Goal: Check status: Check status

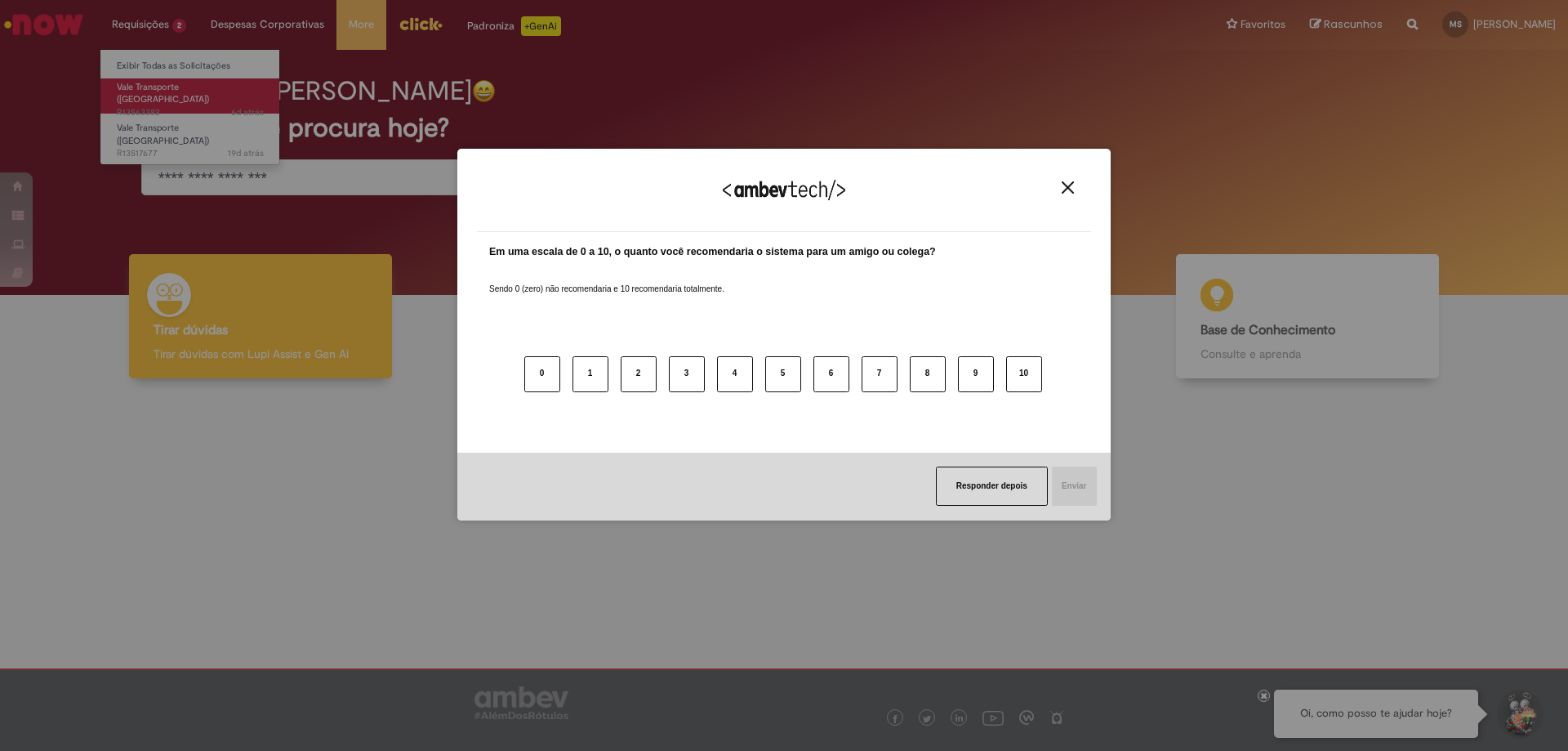
click at [168, 94] on div "Agradecemos seu feedback! Em uma escala de 0 a 10, o quanto você recomendaria o…" at bounding box center [784, 375] width 1568 height 751
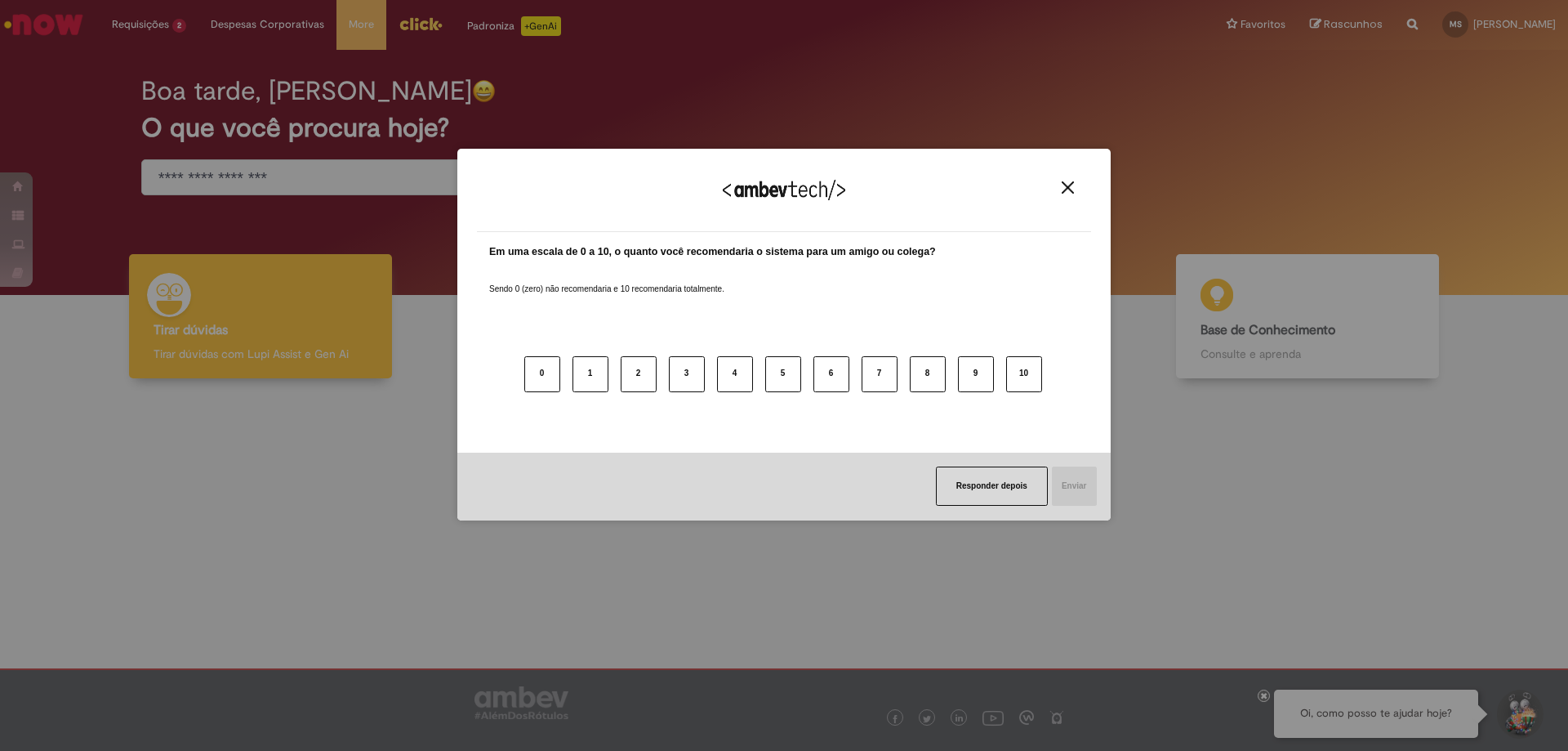
click at [1054, 184] on div "Agradecemos seu feedback!" at bounding box center [784, 200] width 614 height 64
click at [1071, 181] on button "Close" at bounding box center [1068, 188] width 22 height 14
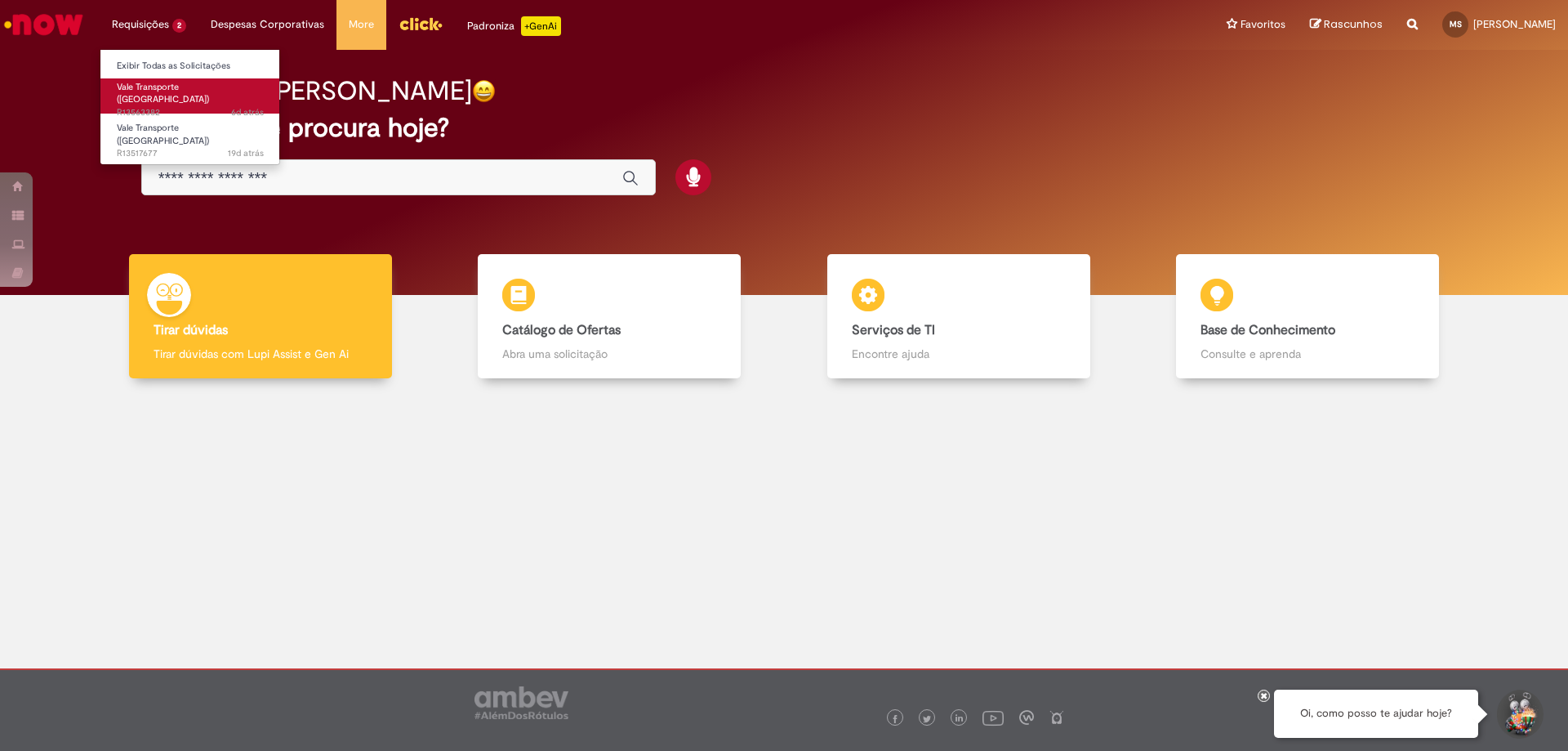
click at [186, 107] on span "6d atrás 6 dias atrás R13563382" at bounding box center [190, 113] width 147 height 13
click at [163, 107] on span "6d atrás 6 dias atrás R13563382" at bounding box center [190, 113] width 147 height 13
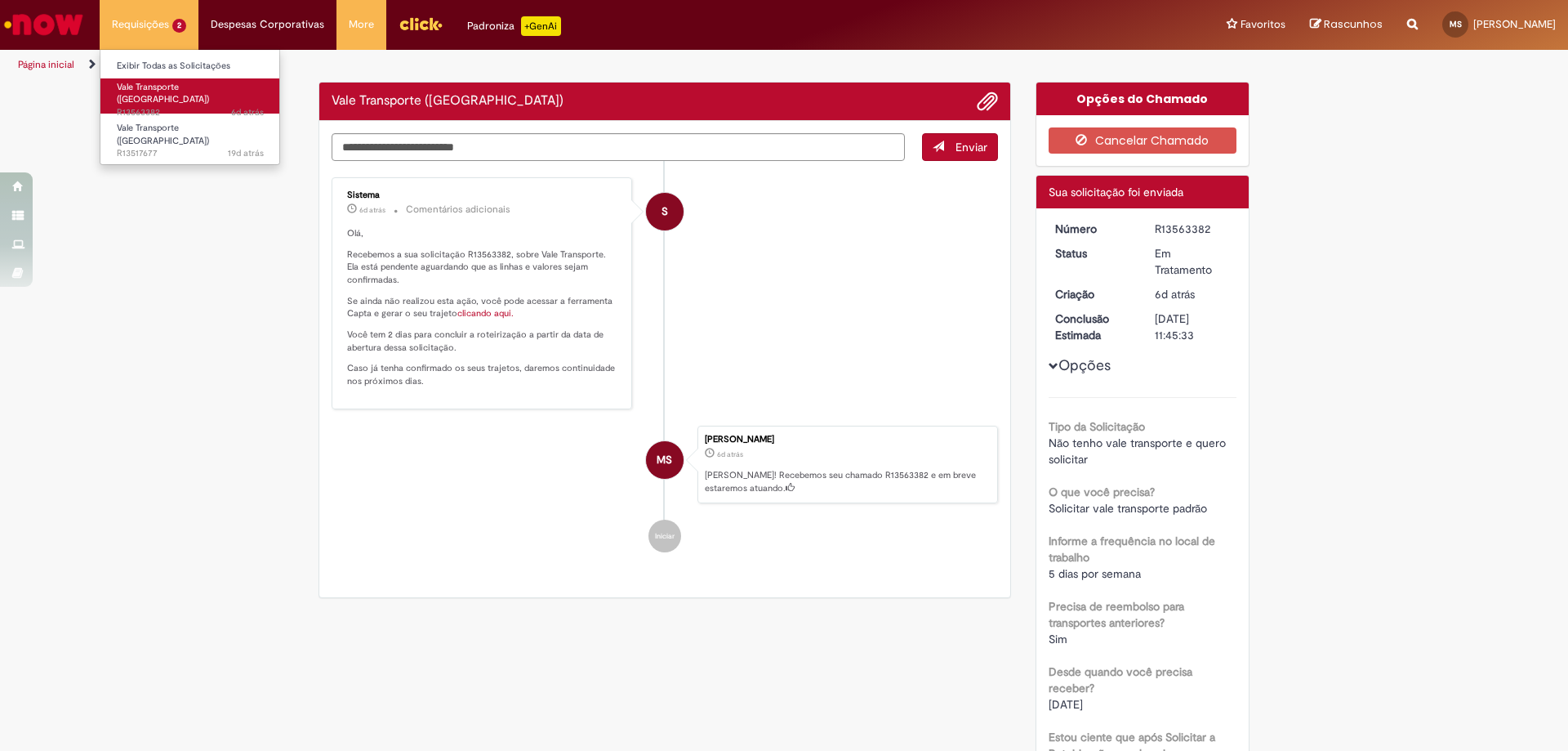
click at [163, 107] on span "6d atrás 6 dias atrás R13563382" at bounding box center [190, 113] width 147 height 13
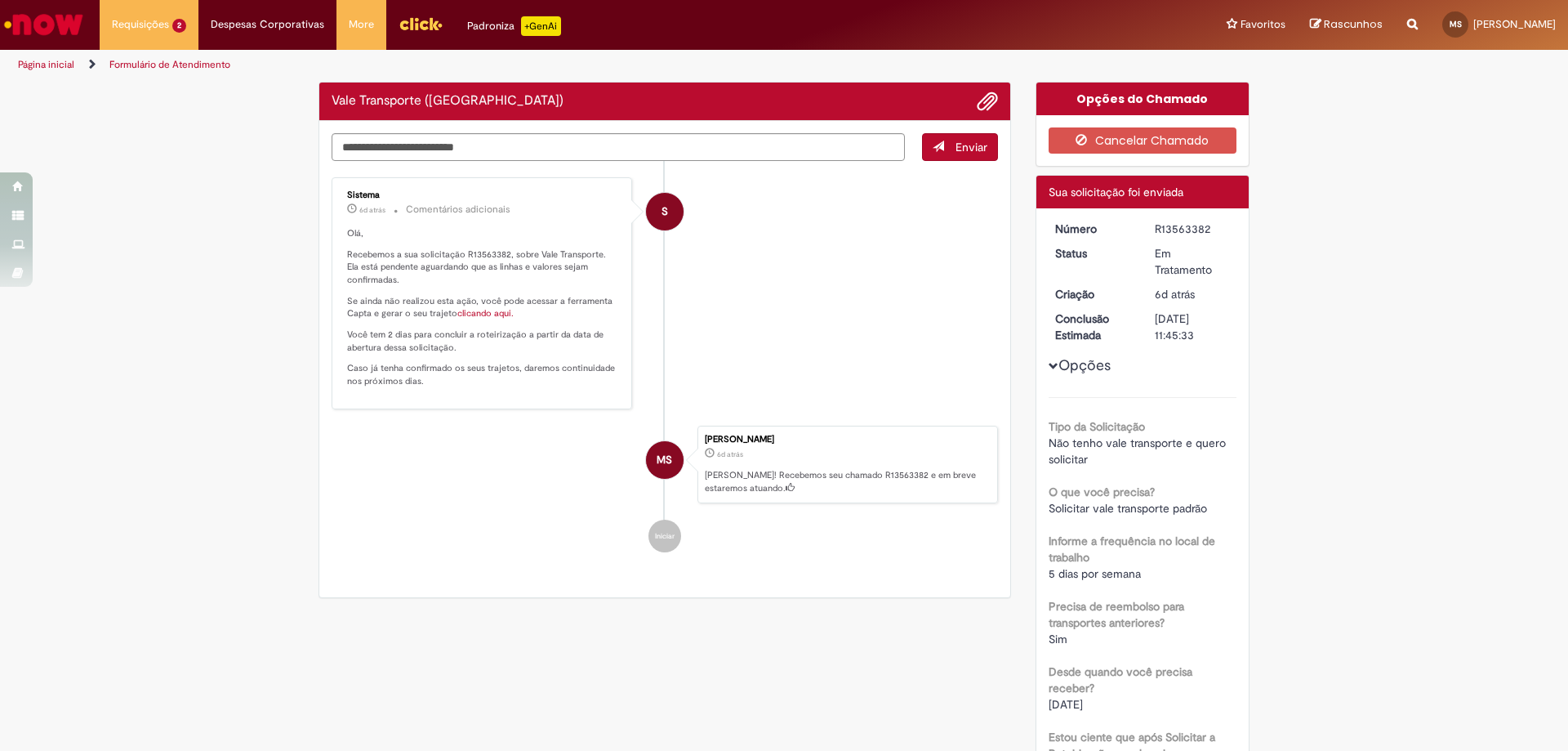
click at [225, 348] on div "Verificar Código de Barras Vale Transporte ([GEOGRAPHIC_DATA]) Enviar S Sistema…" at bounding box center [784, 620] width 1568 height 1077
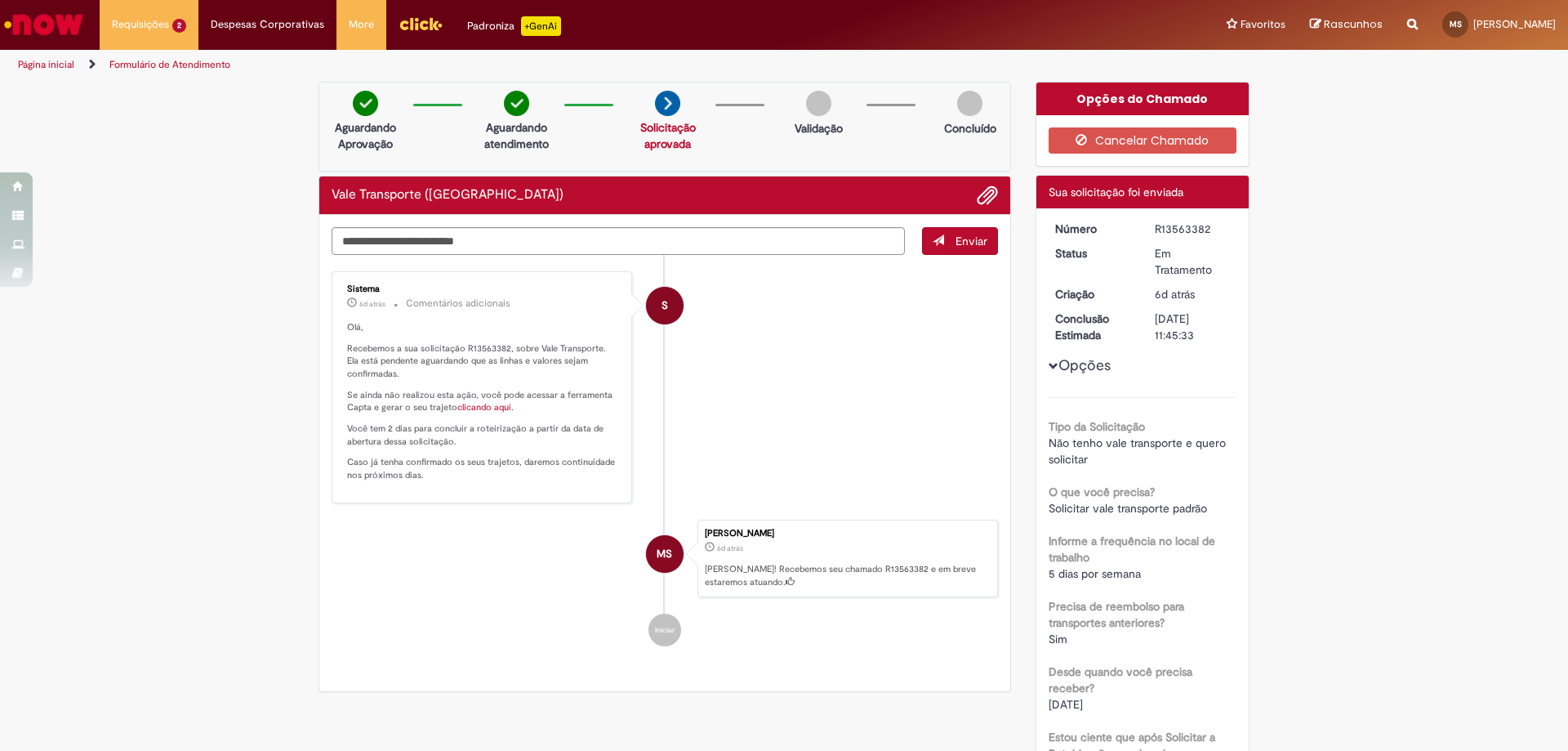
click at [494, 406] on link "clicando aqui." at bounding box center [486, 407] width 56 height 12
